Goal: Task Accomplishment & Management: Manage account settings

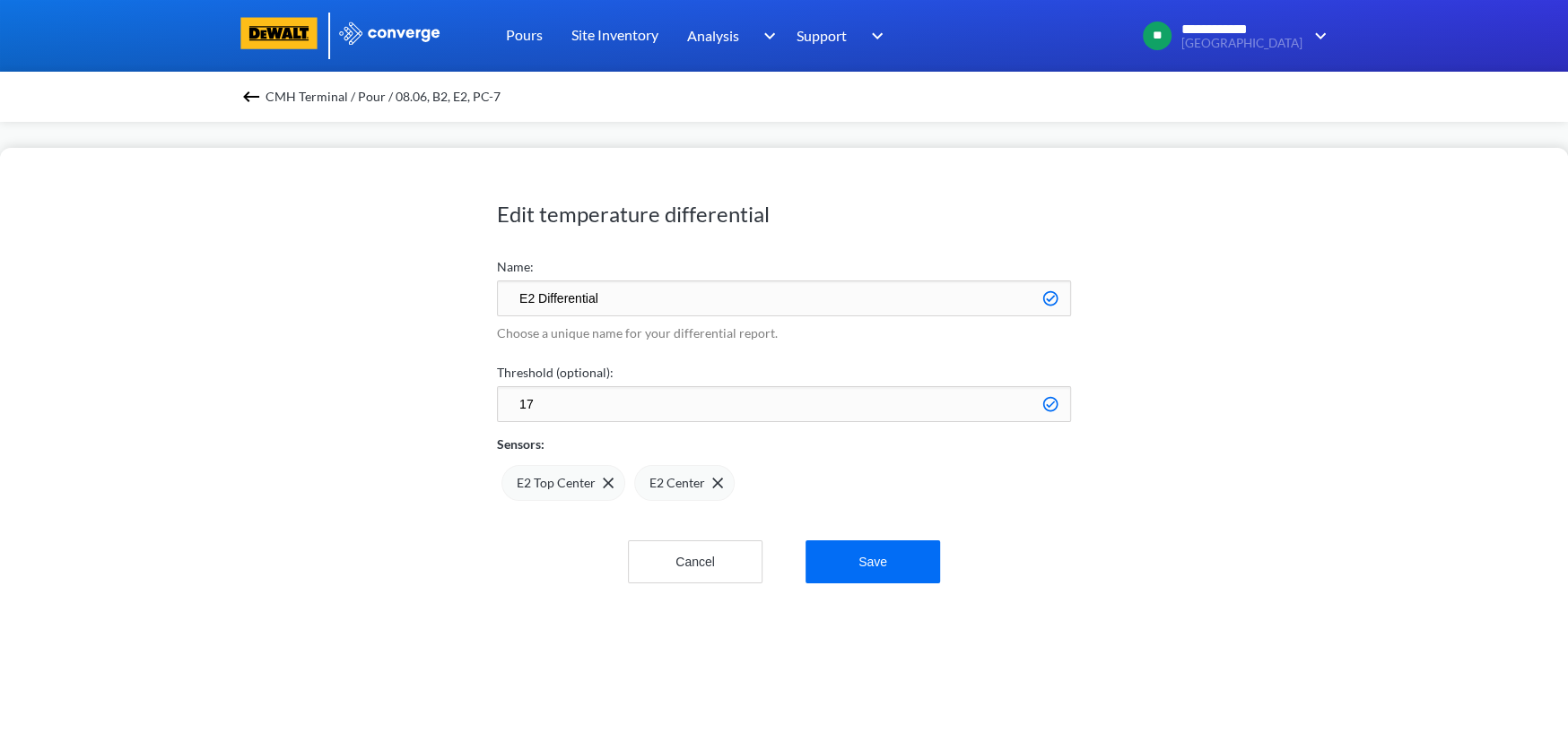
scroll to position [1501, 1567]
click at [480, 399] on div "Edit temperature differential Name: E2 Differential Choose a unique name for yo…" at bounding box center [784, 444] width 1568 height 593
type input "30"
click at [861, 565] on button "Save" at bounding box center [872, 562] width 135 height 43
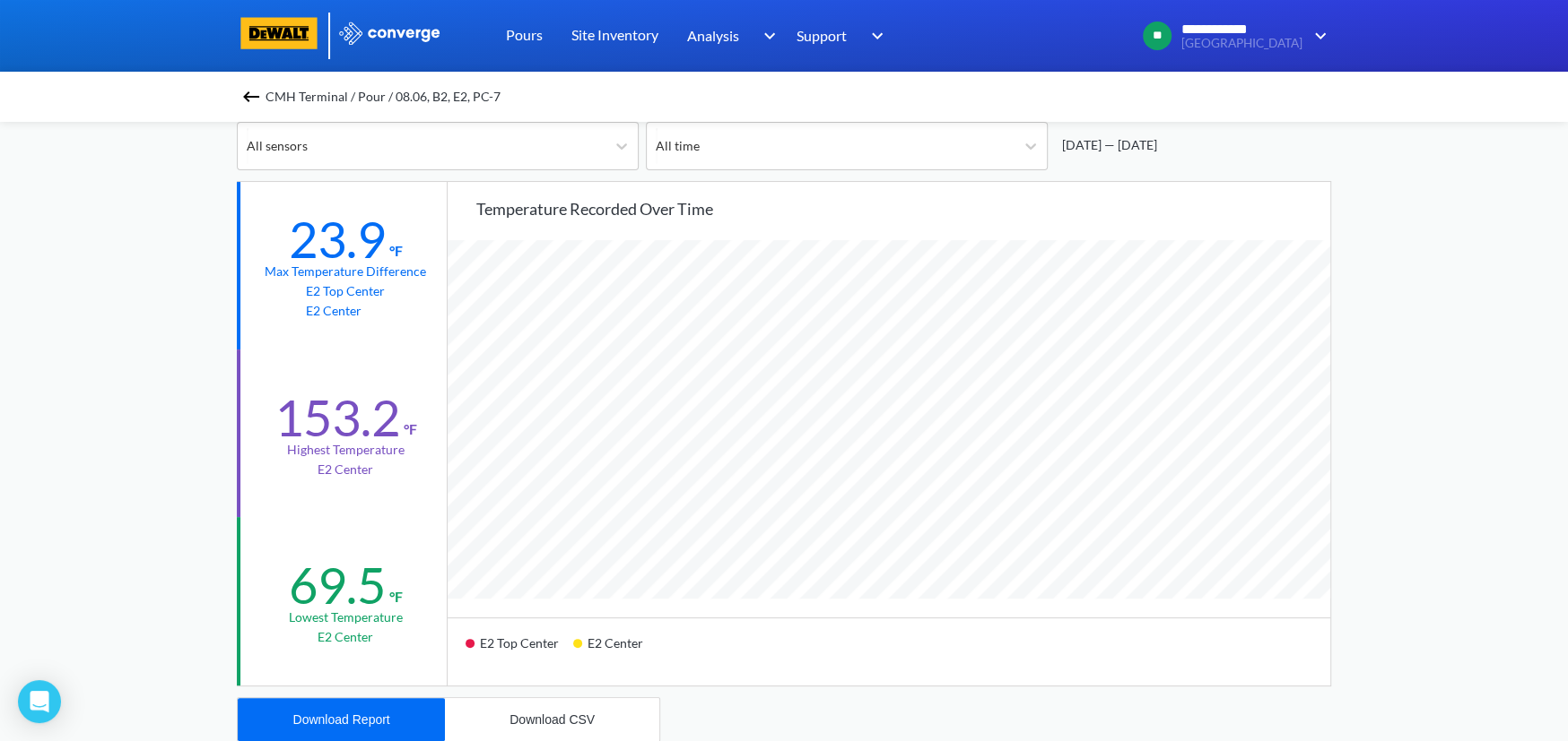
scroll to position [0, 0]
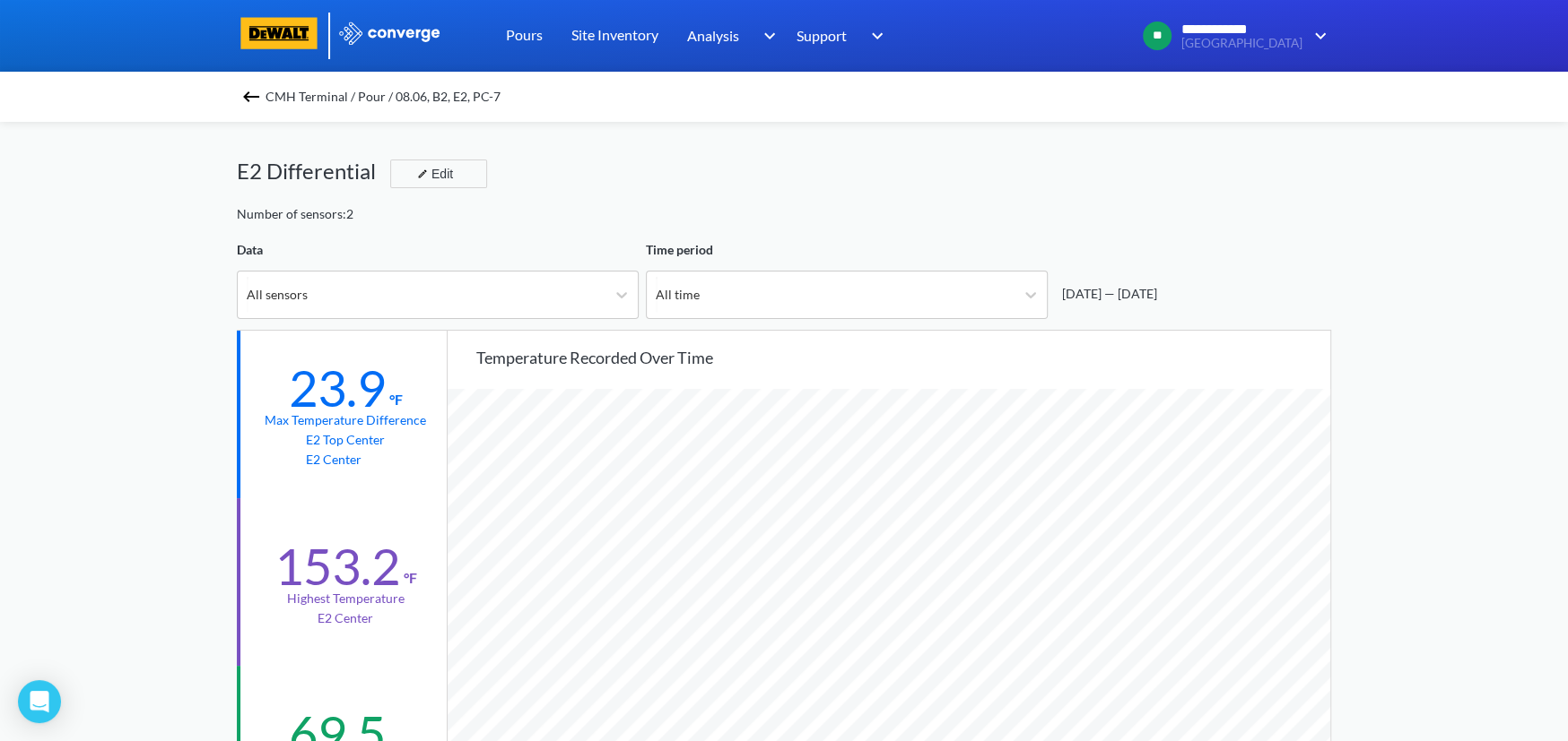
click at [257, 93] on img at bounding box center [251, 96] width 22 height 22
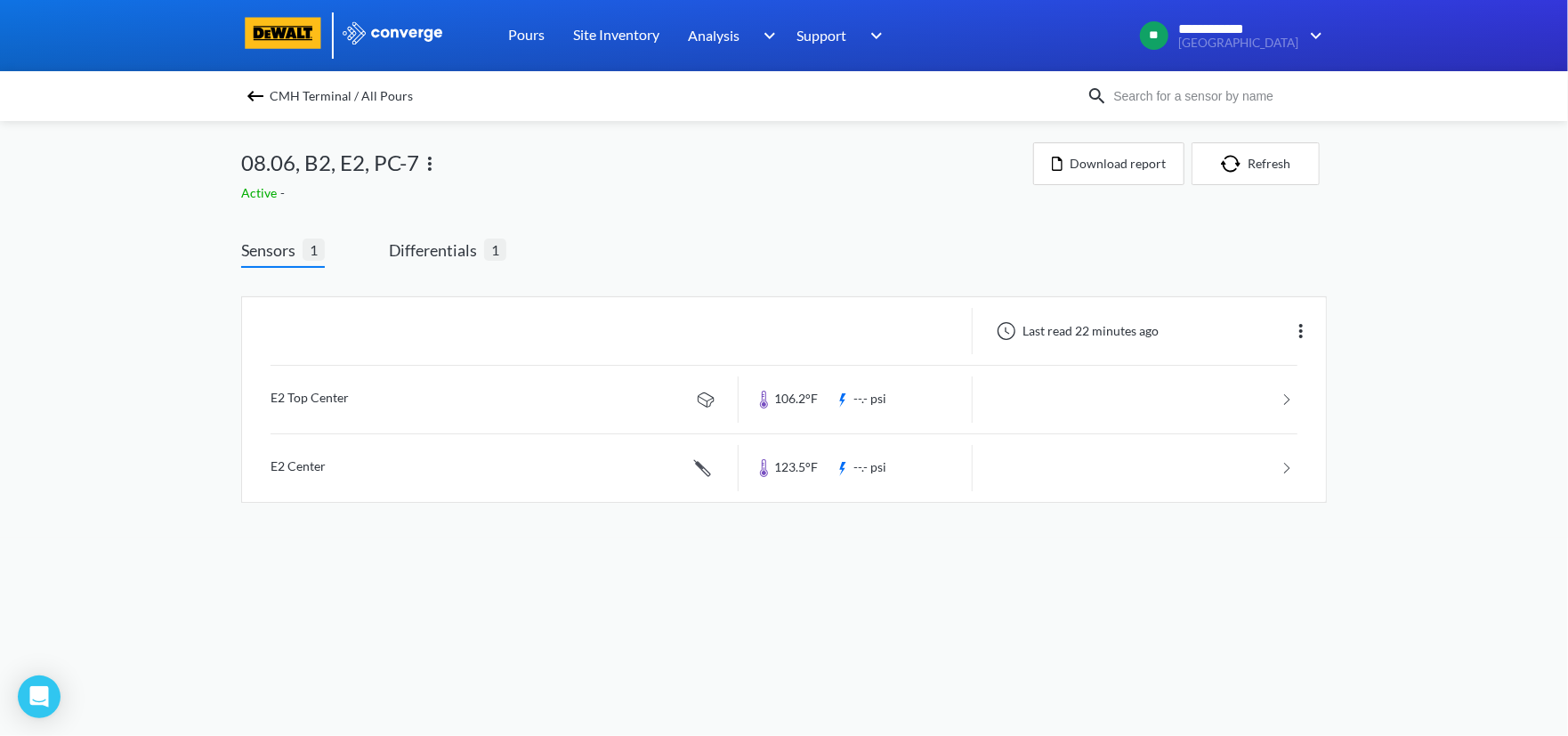
click at [254, 94] on img at bounding box center [255, 96] width 21 height 21
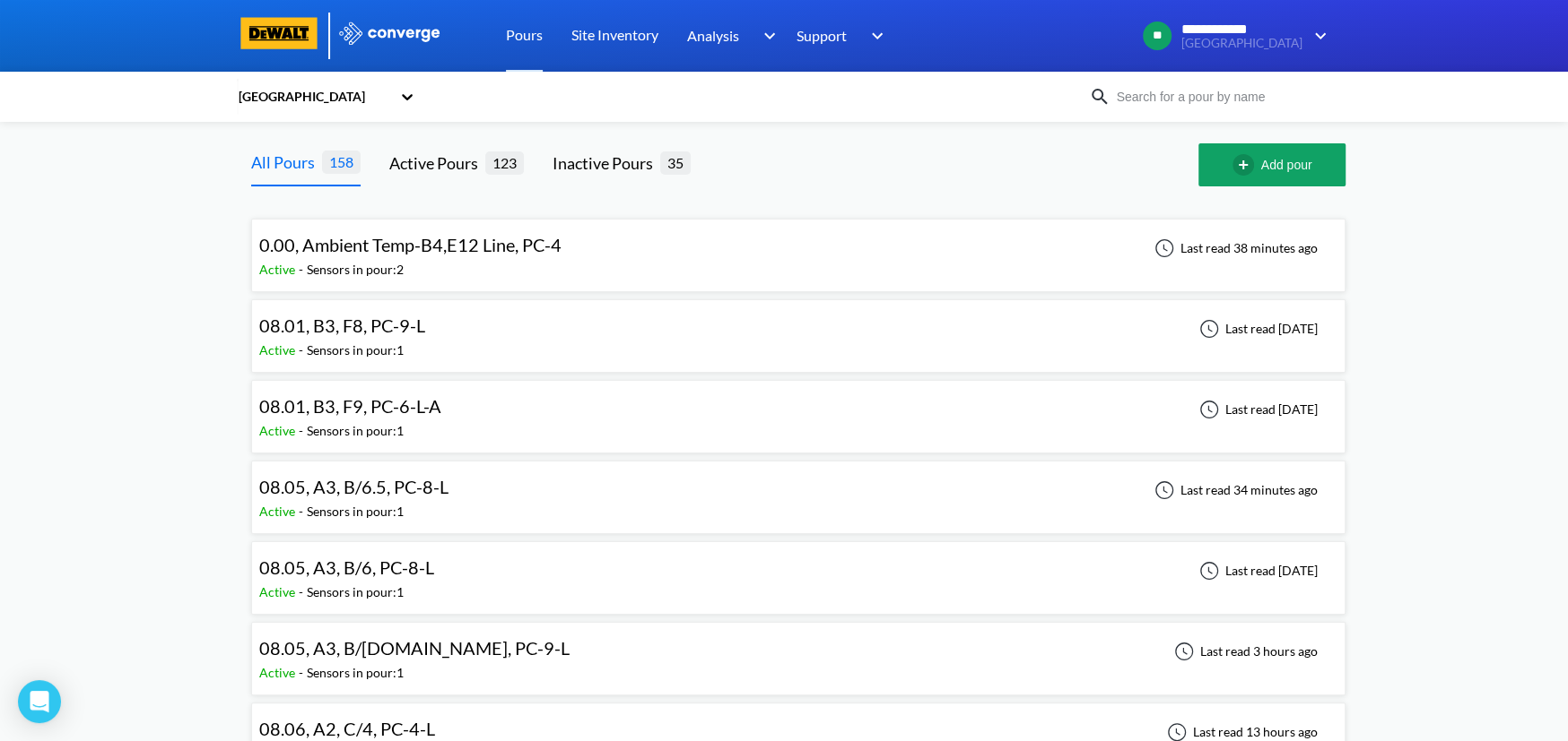
click at [382, 334] on span "08.01, B3, F8, PC-9-L" at bounding box center [342, 325] width 166 height 22
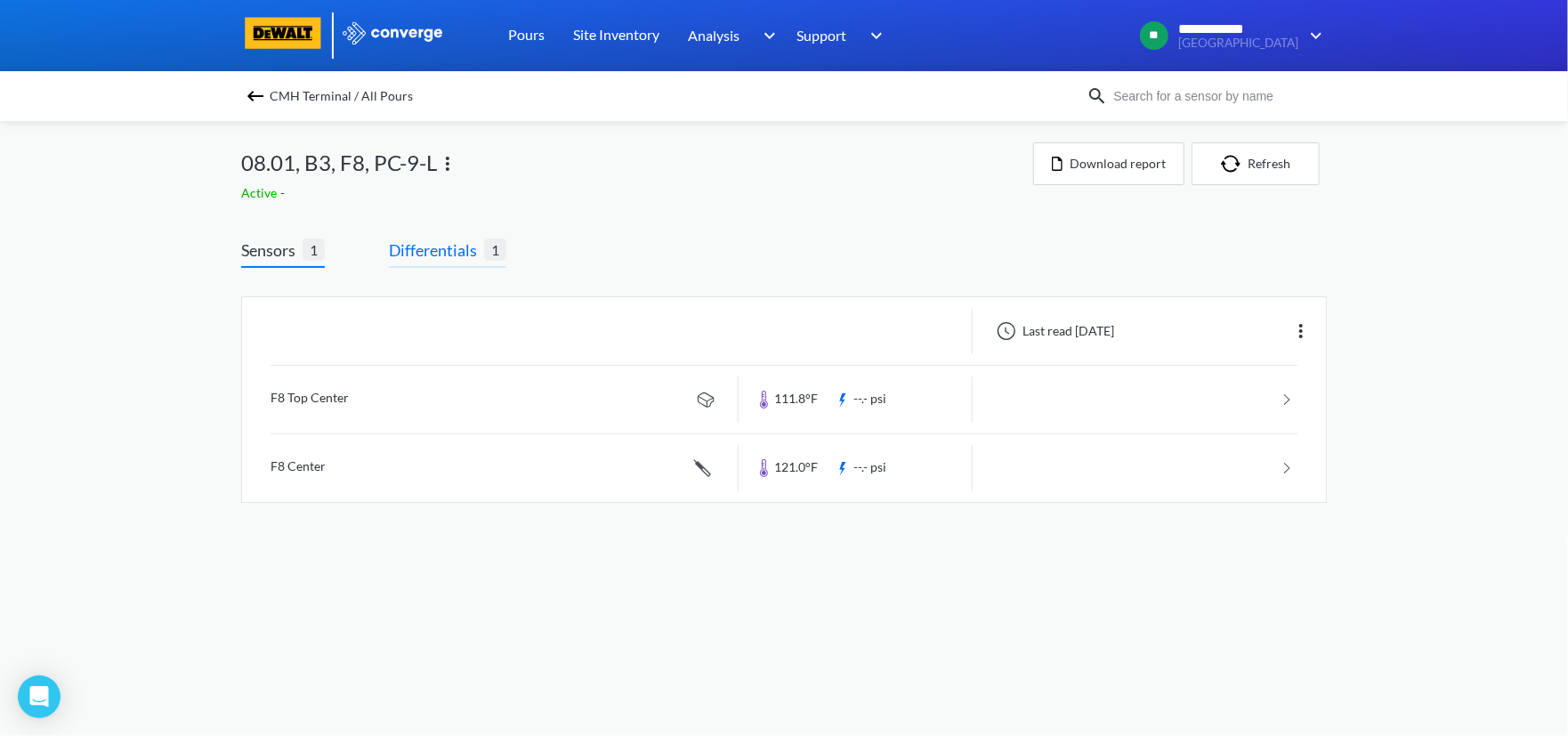
click at [437, 251] on span "Differentials" at bounding box center [437, 250] width 96 height 25
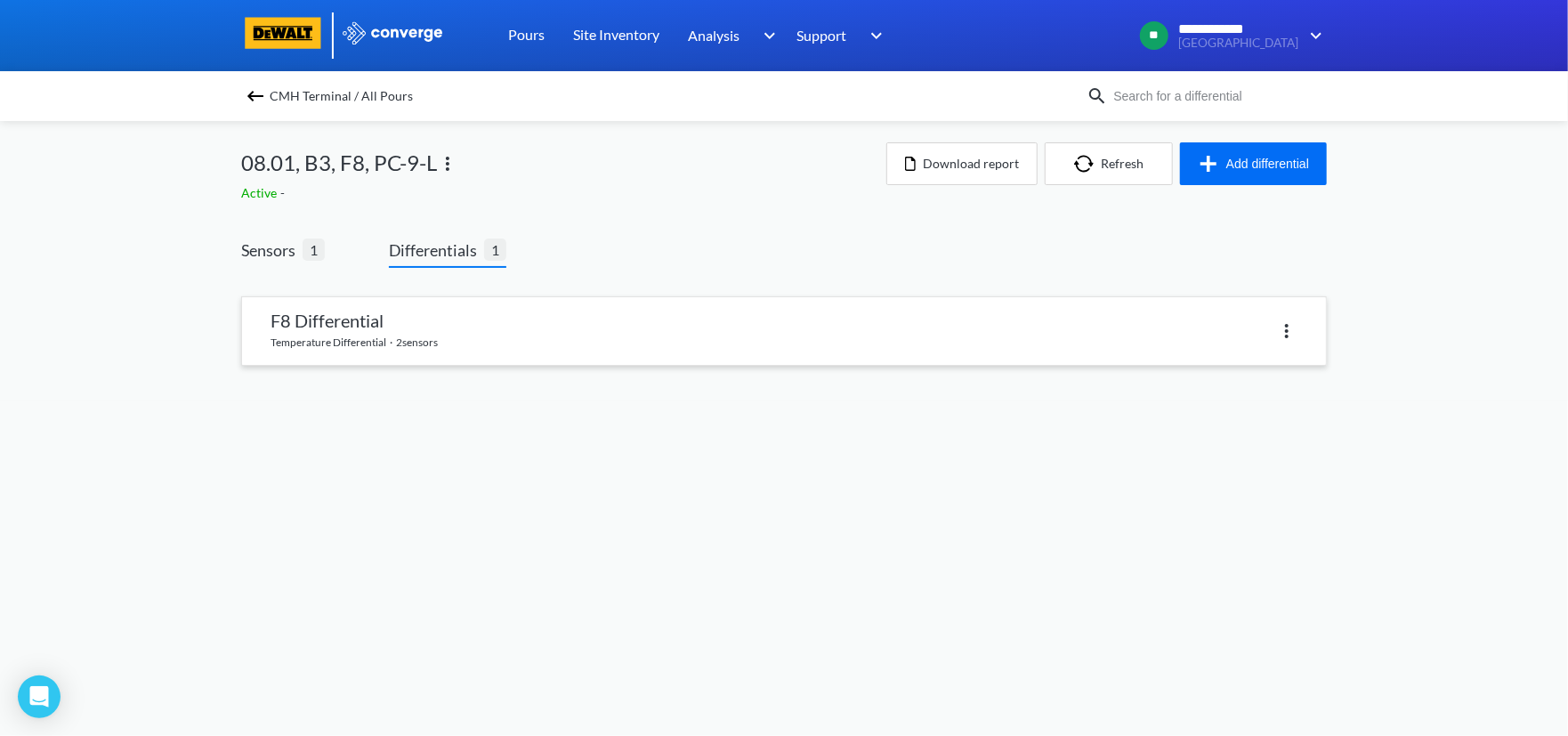
click at [478, 328] on link at bounding box center [784, 331] width 1084 height 68
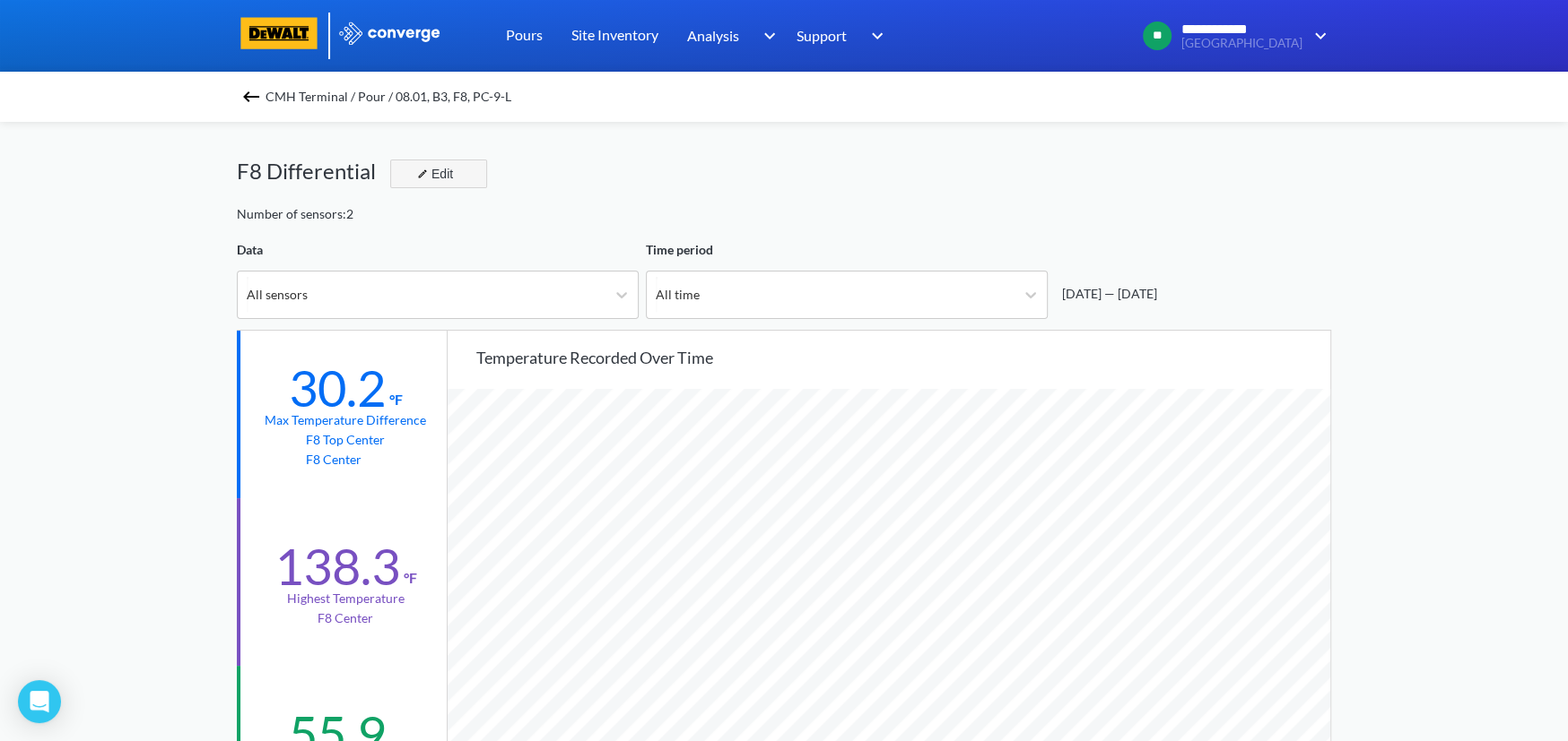
click at [453, 174] on div "Edit" at bounding box center [433, 173] width 47 height 22
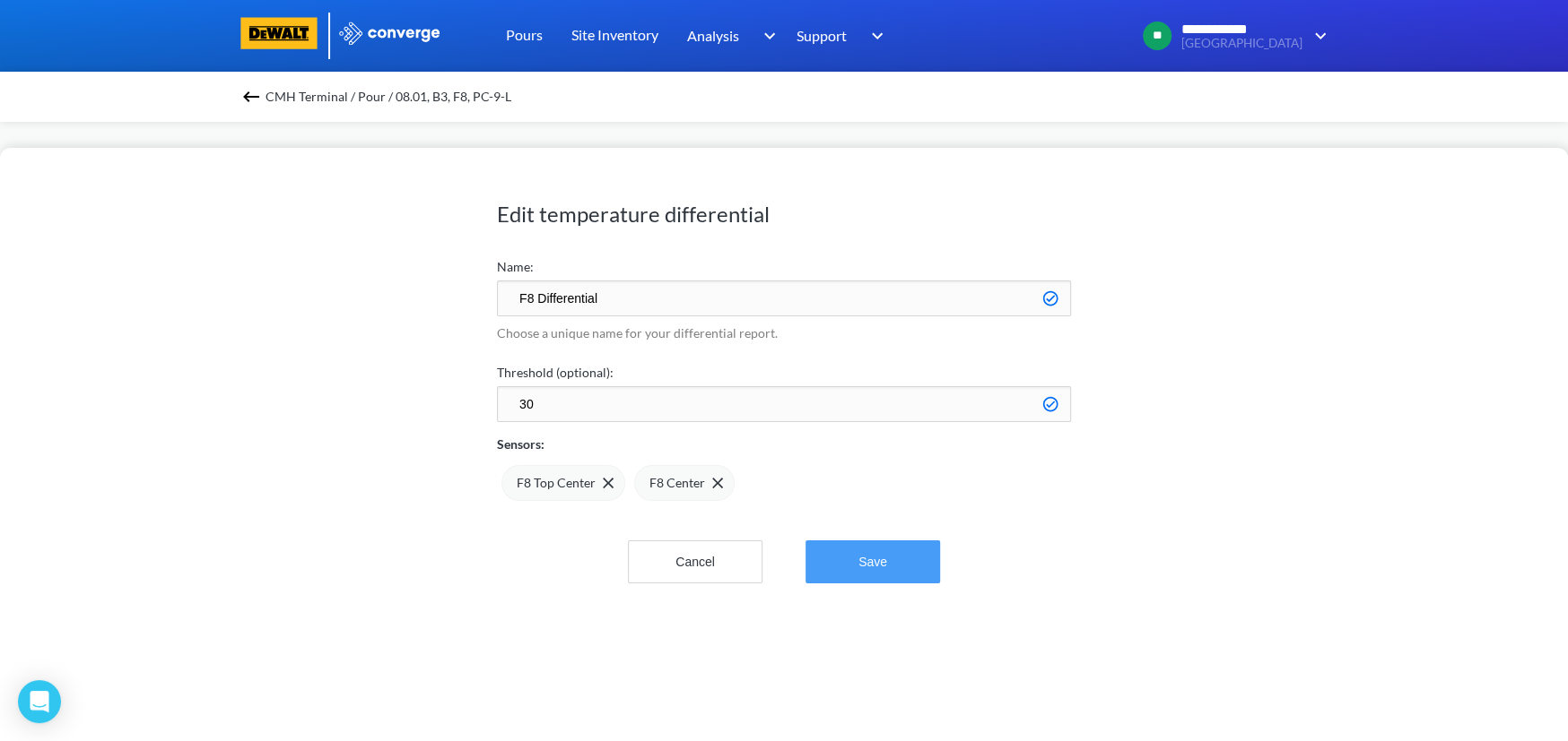
click at [870, 553] on button "Save" at bounding box center [872, 562] width 135 height 43
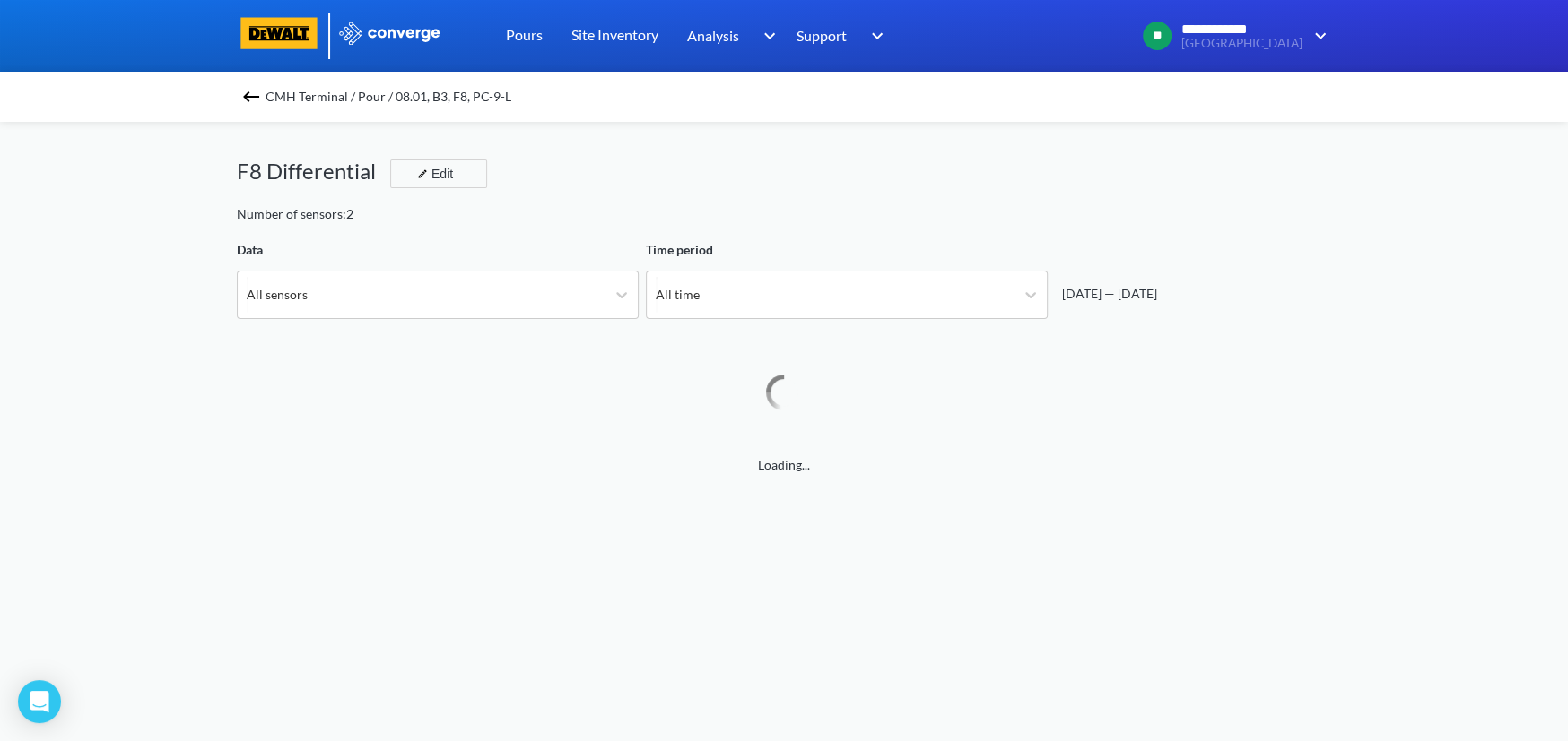
click at [262, 98] on img at bounding box center [251, 96] width 22 height 22
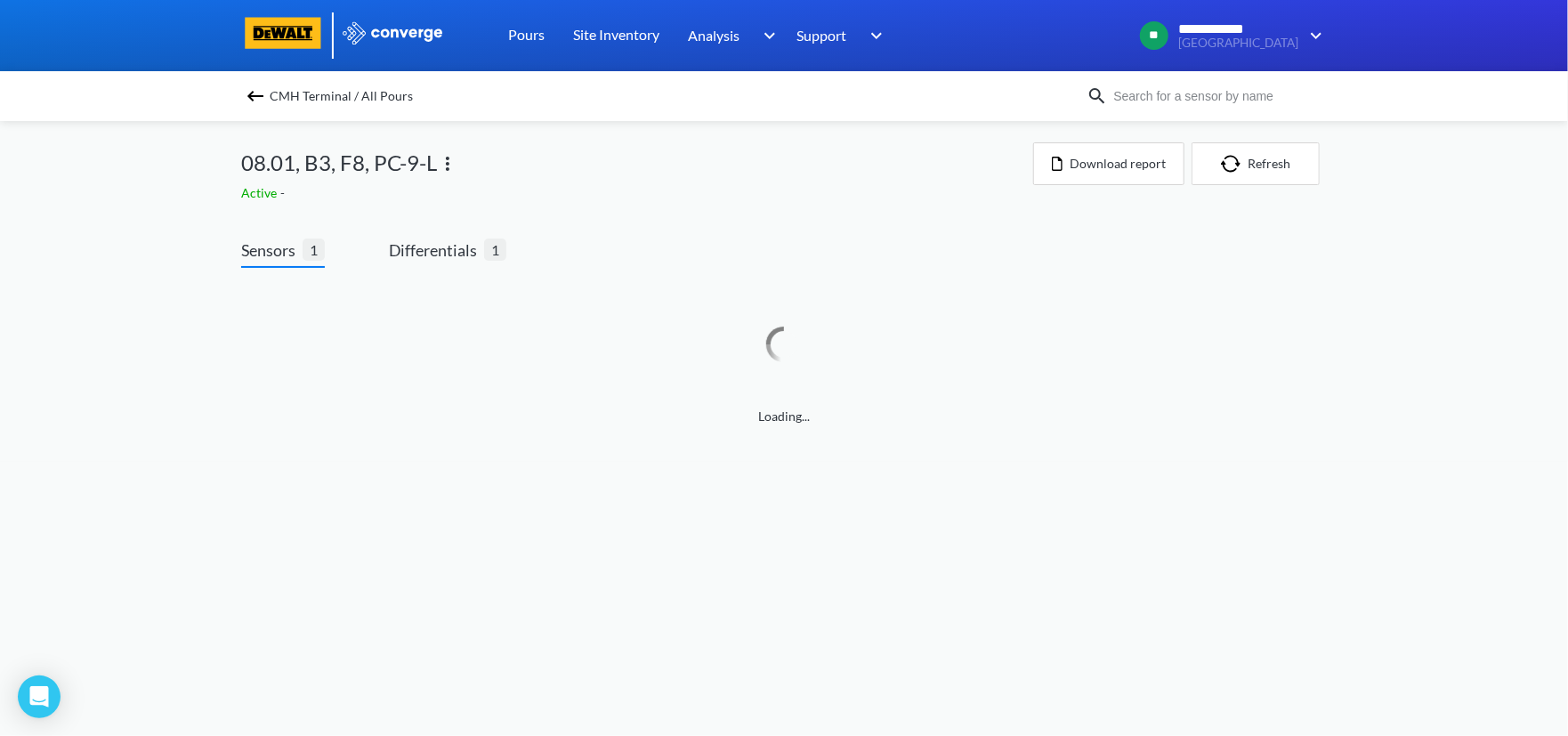
click at [252, 99] on img at bounding box center [255, 96] width 21 height 21
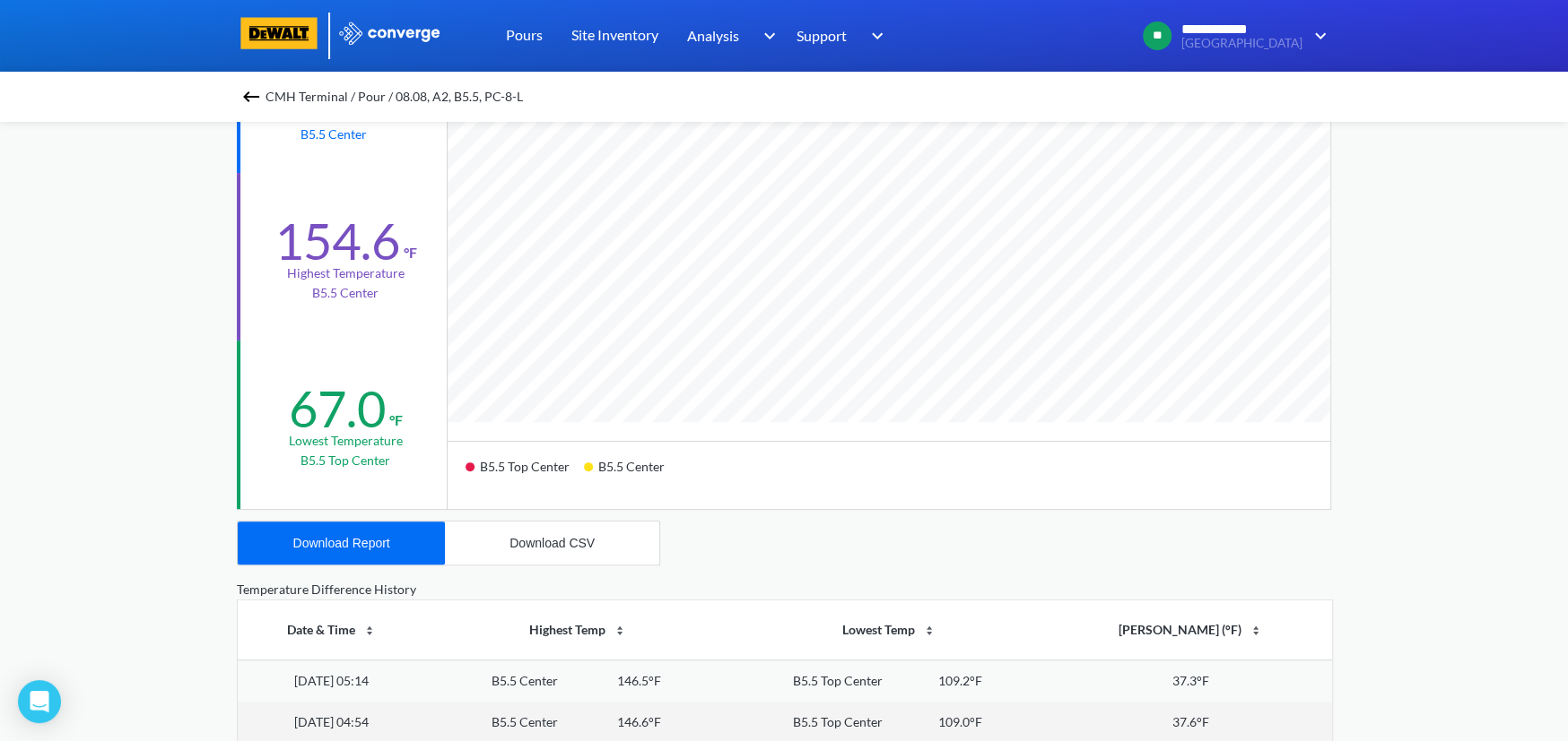
scroll to position [149, 0]
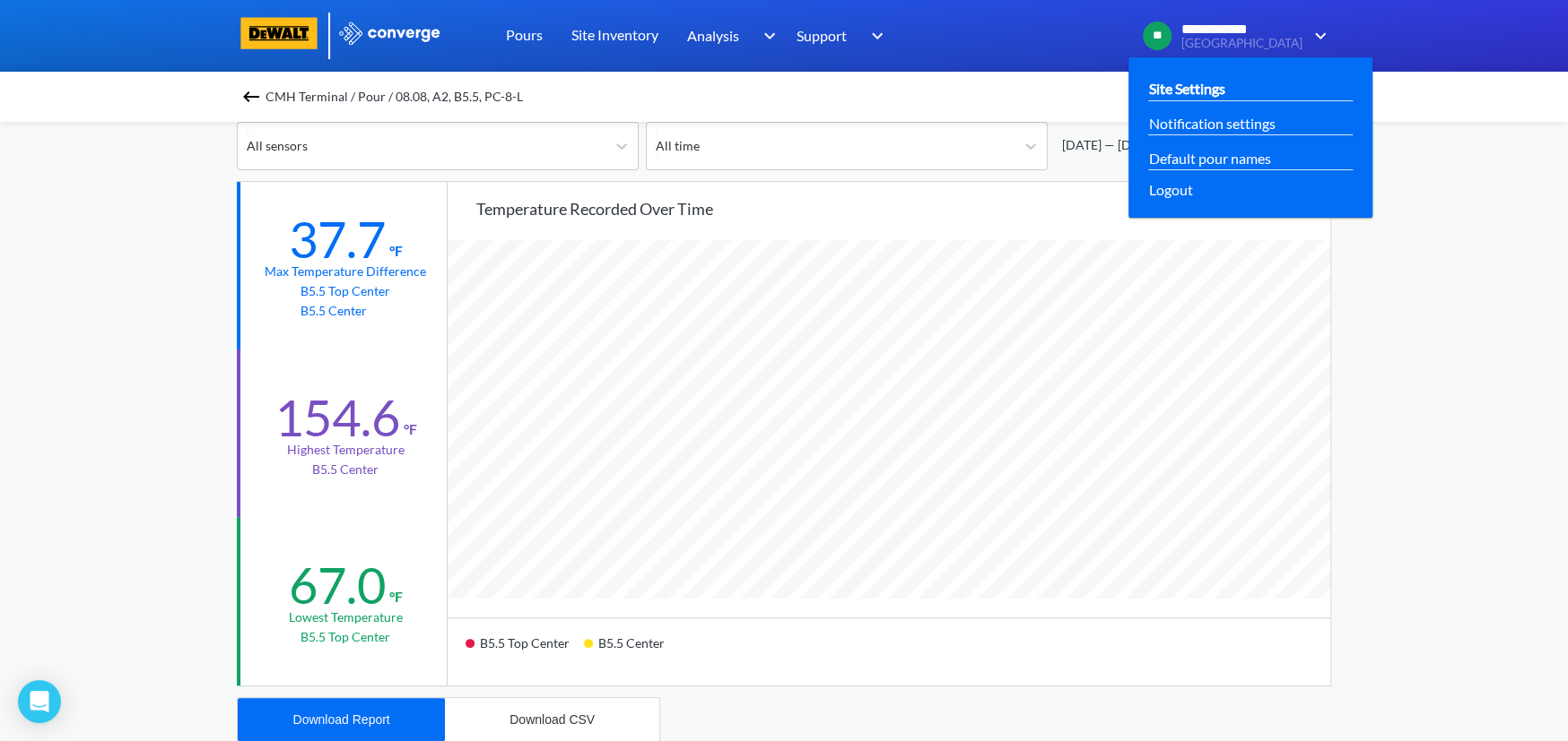
click at [1224, 91] on link "Site Settings" at bounding box center [1186, 88] width 76 height 22
click at [1215, 90] on link "Site Settings" at bounding box center [1186, 88] width 76 height 22
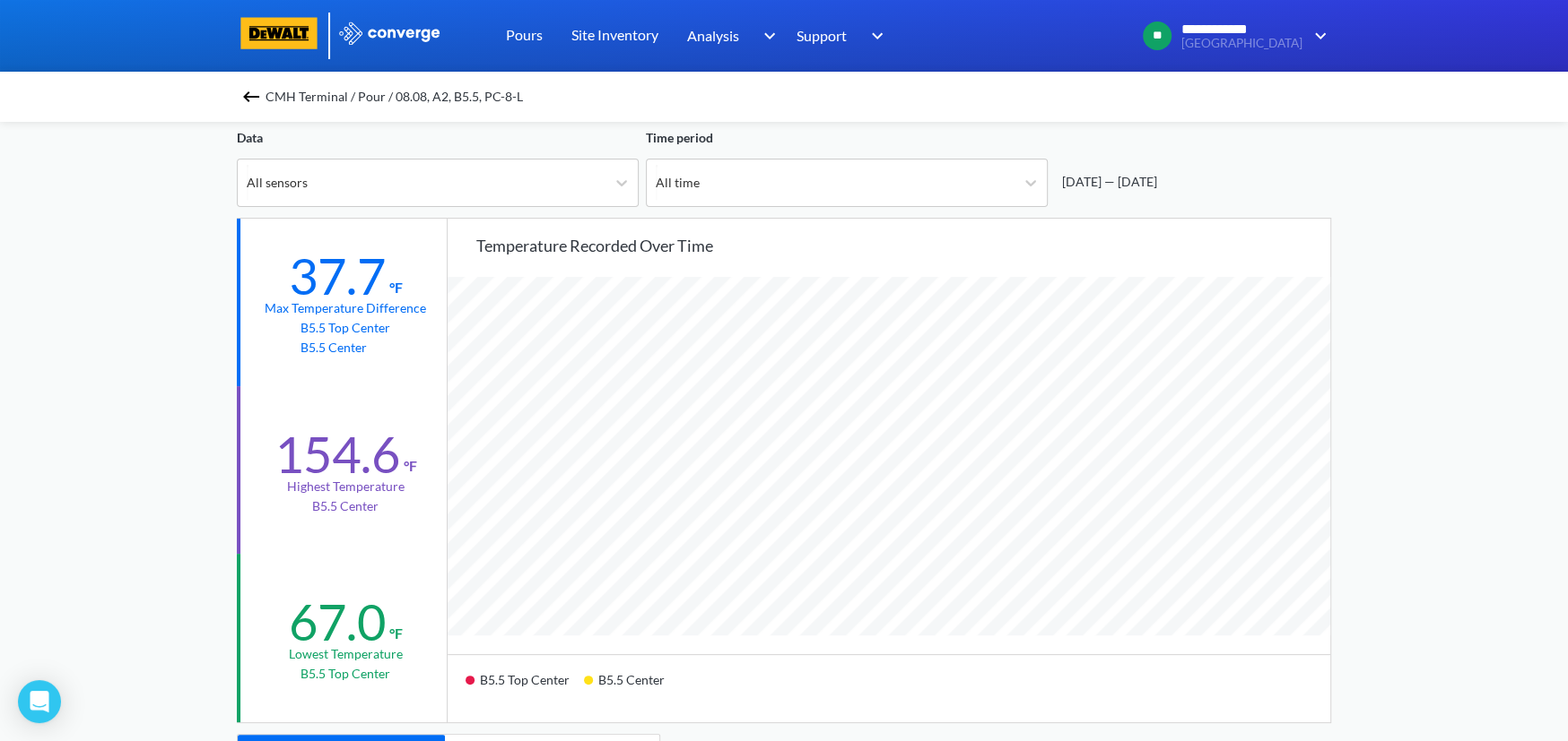
scroll to position [149, 0]
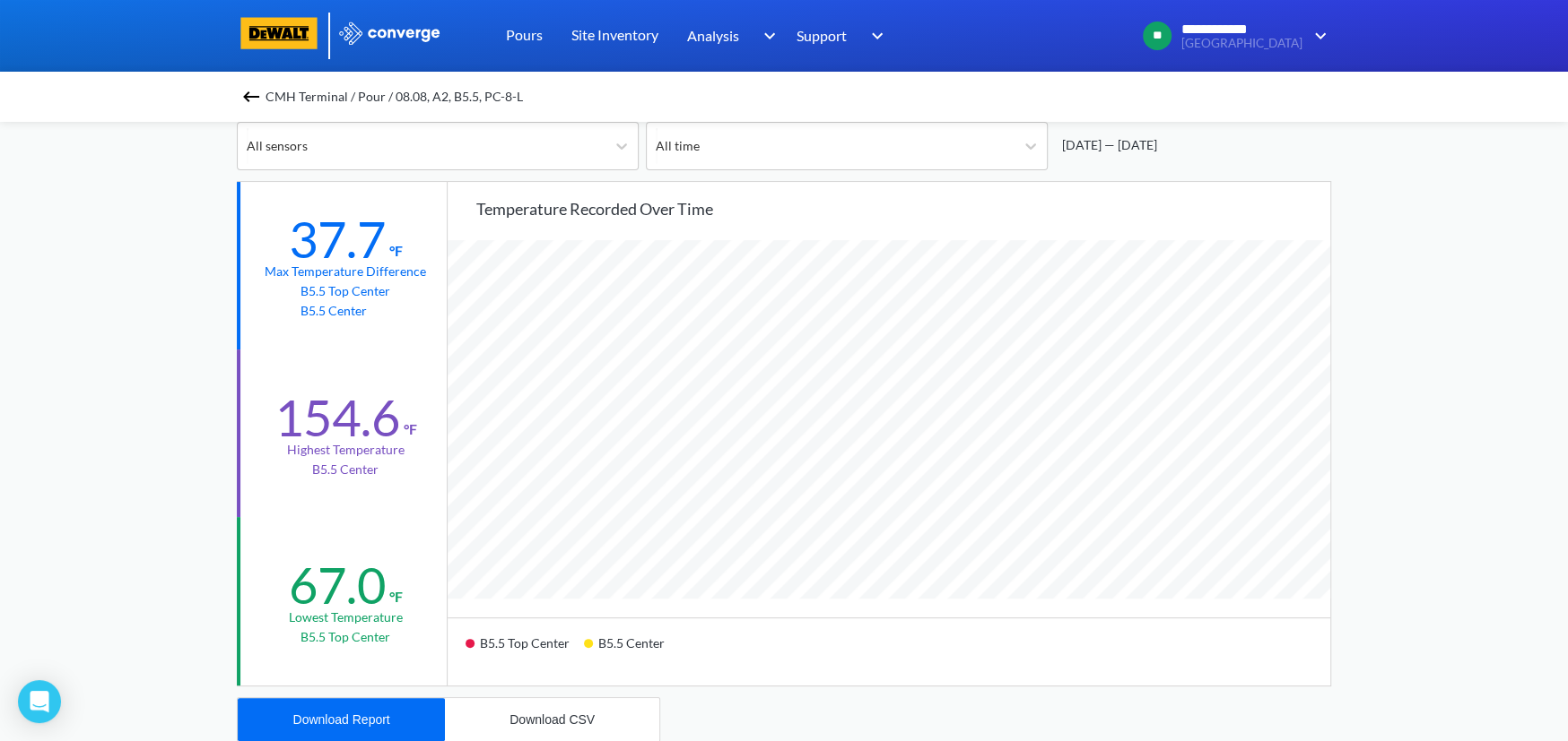
click at [261, 94] on img at bounding box center [251, 96] width 22 height 22
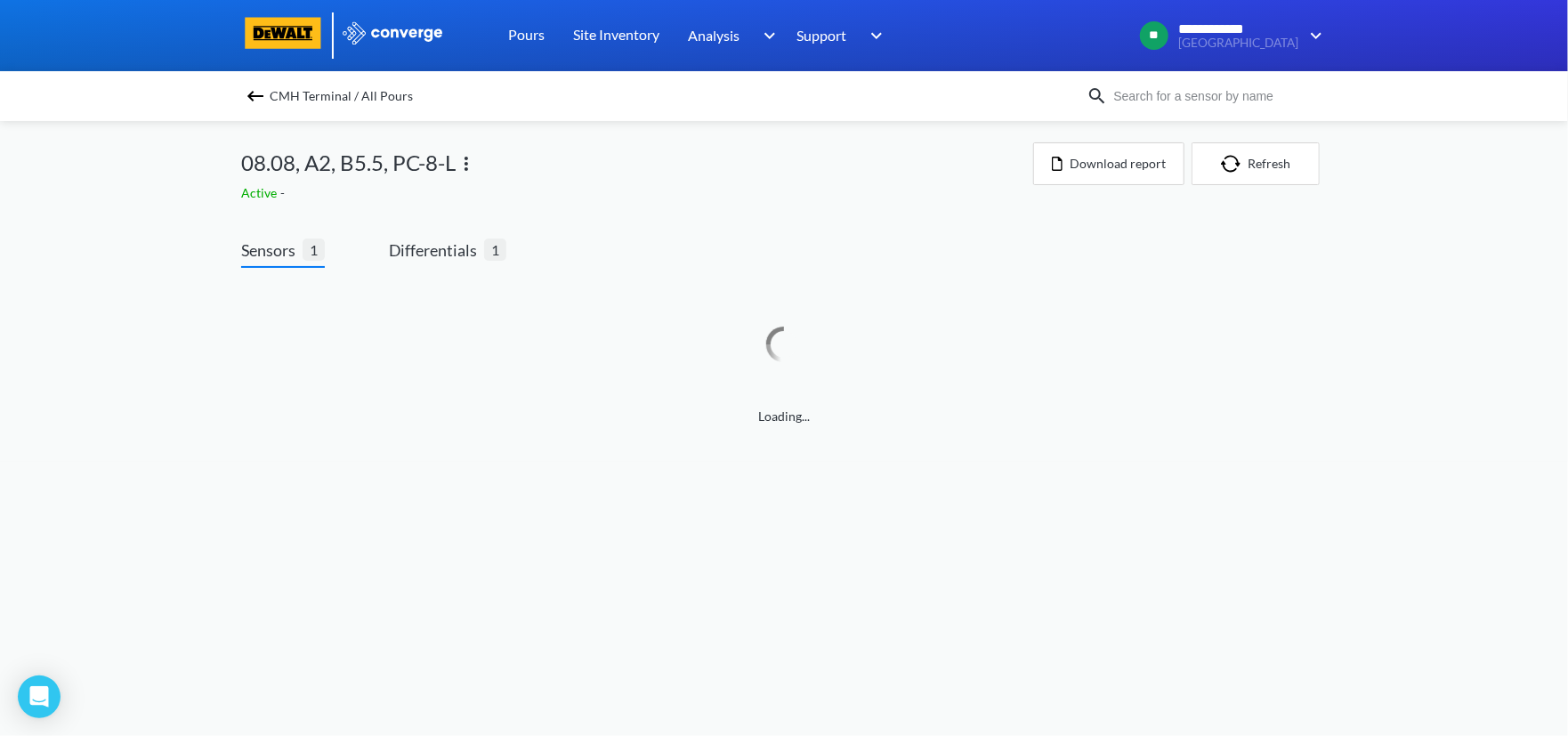
click at [259, 93] on img at bounding box center [255, 96] width 21 height 21
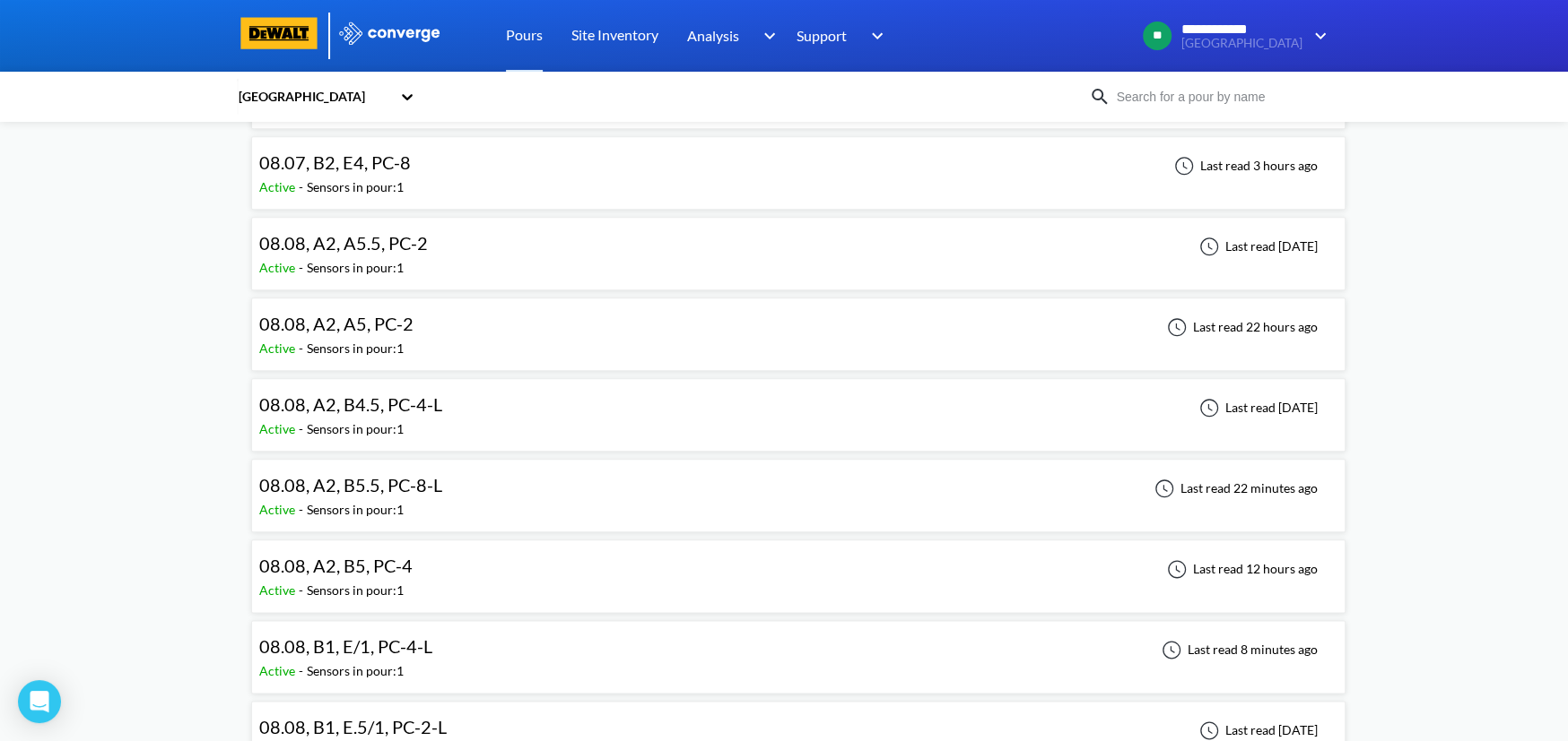
scroll to position [1493, 0]
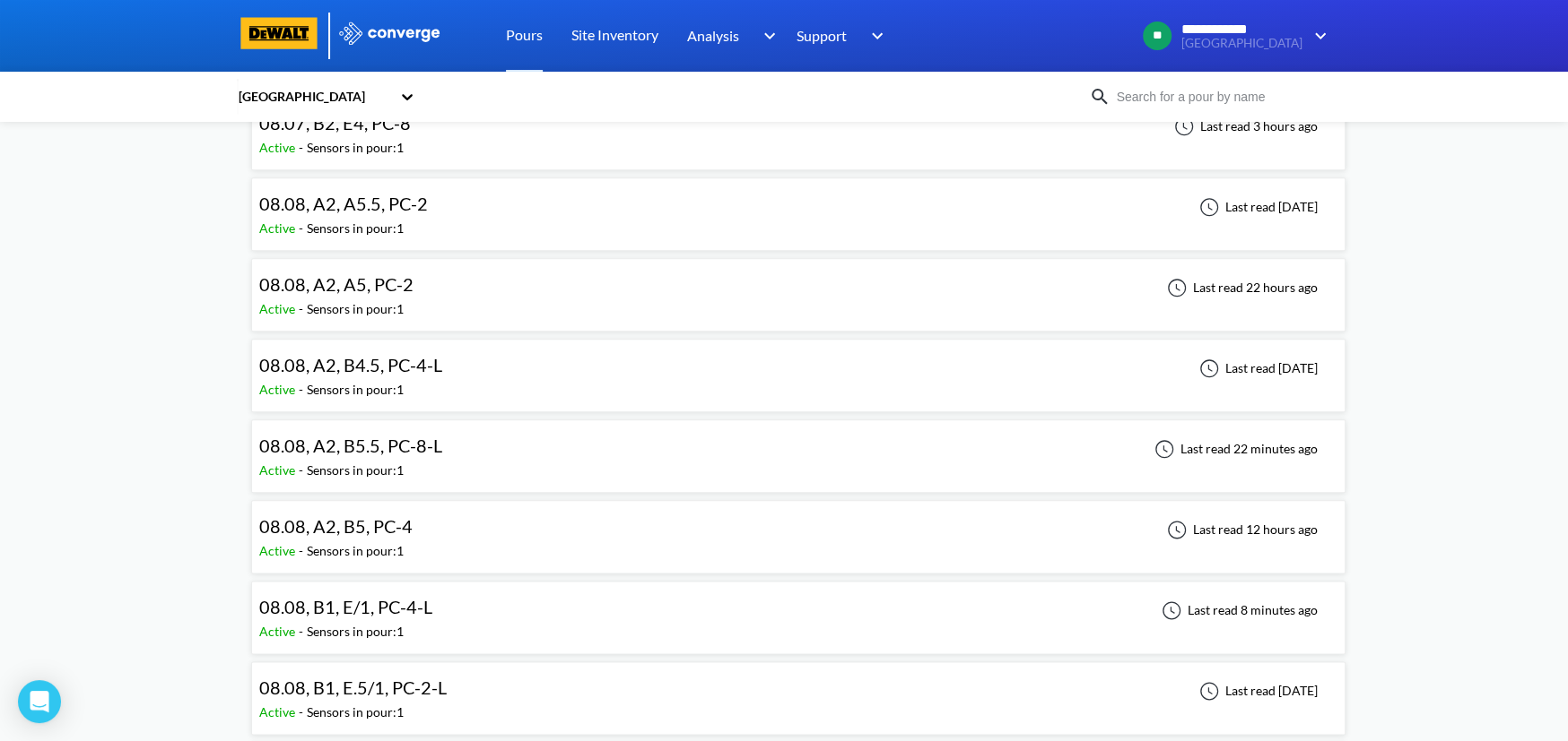
click at [371, 528] on span "08.08, A2, B5, PC-4" at bounding box center [336, 526] width 154 height 22
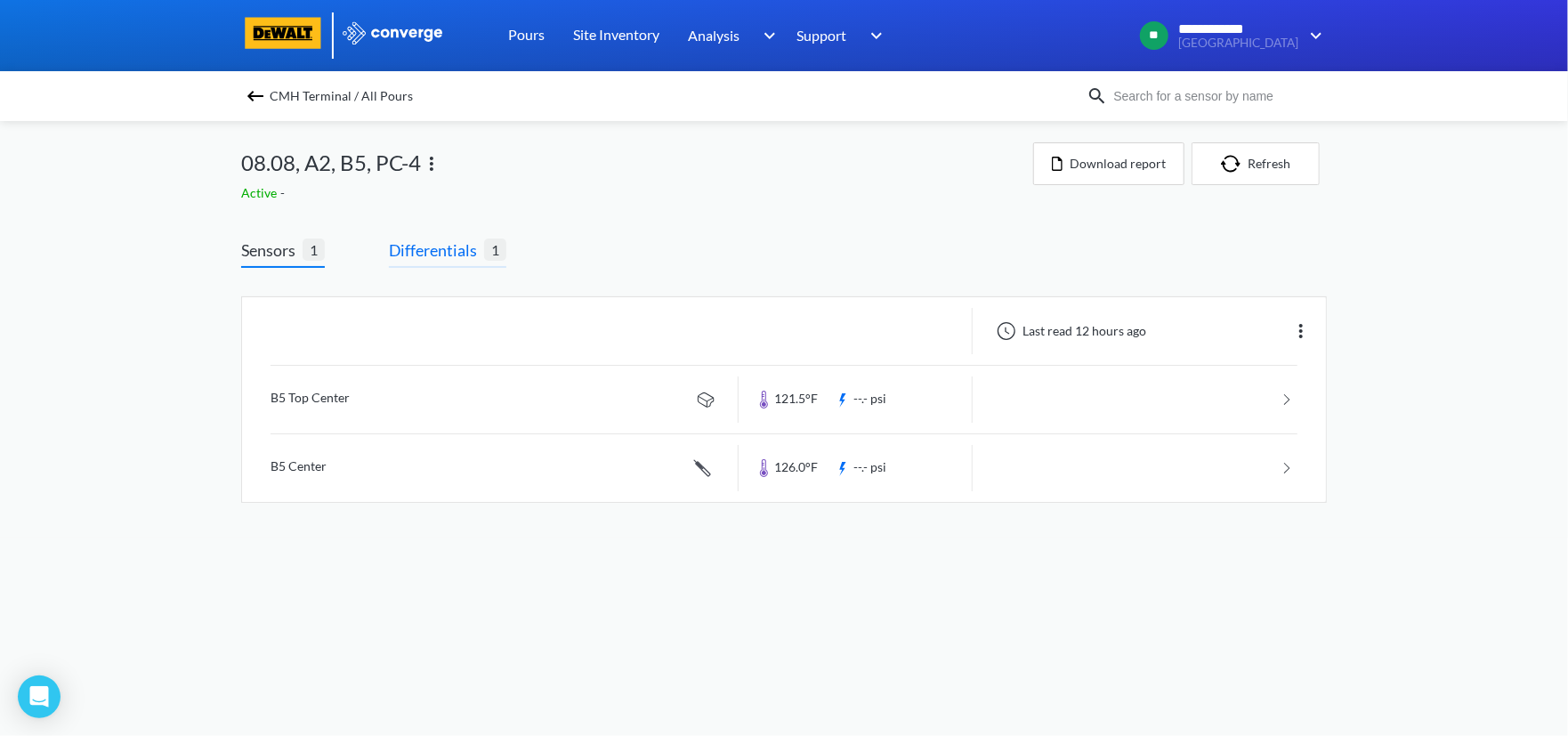
click at [463, 251] on span "Differentials" at bounding box center [437, 250] width 96 height 25
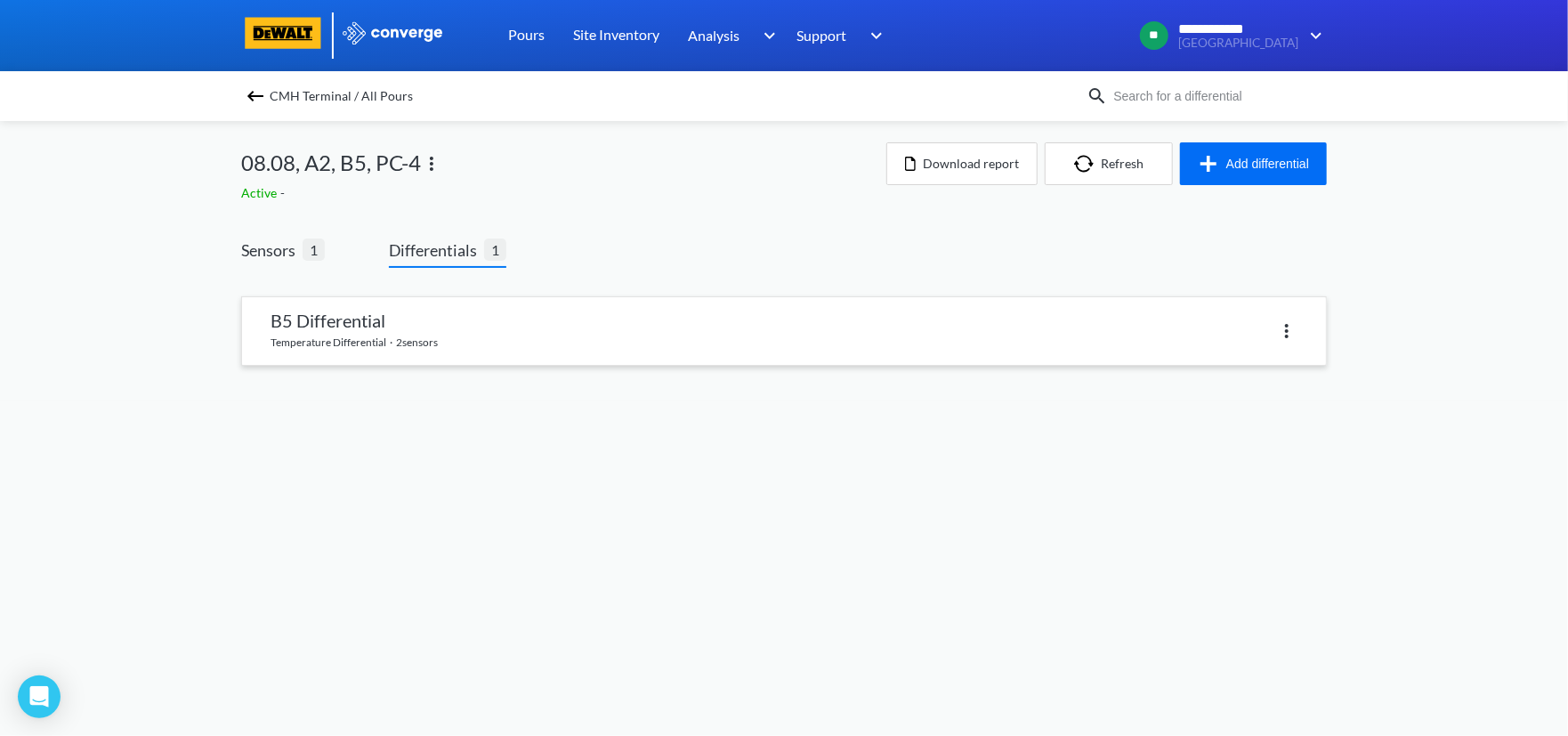
click at [600, 319] on link at bounding box center [784, 331] width 1084 height 68
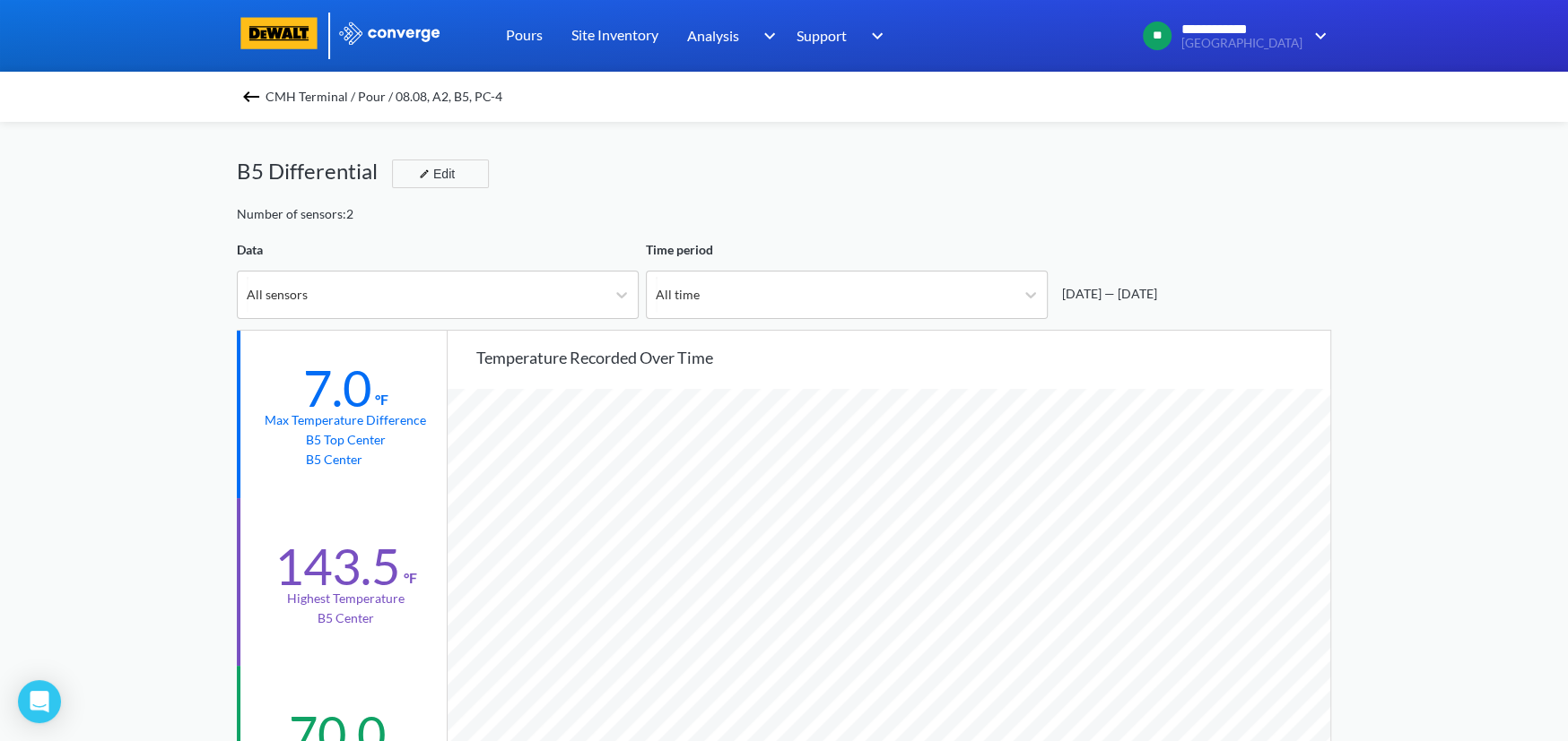
click at [262, 96] on img at bounding box center [251, 96] width 22 height 22
